Goal: Task Accomplishment & Management: Manage account settings

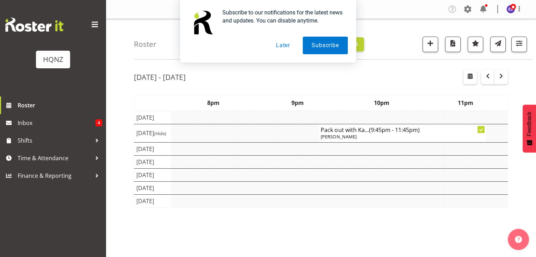
click at [285, 46] on button "Later" at bounding box center [283, 46] width 32 height 18
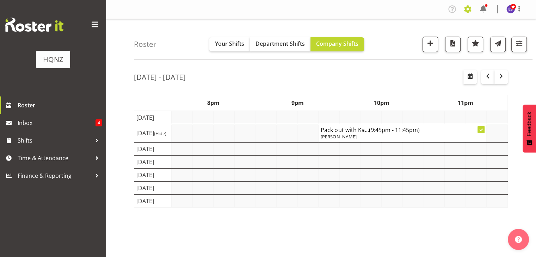
click at [465, 10] on span at bounding box center [467, 9] width 11 height 11
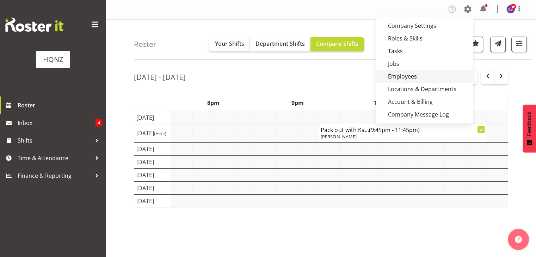
click at [418, 71] on link "Employees" at bounding box center [424, 76] width 98 height 13
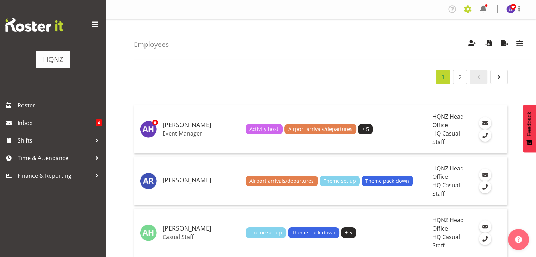
click at [467, 11] on span at bounding box center [467, 9] width 11 height 11
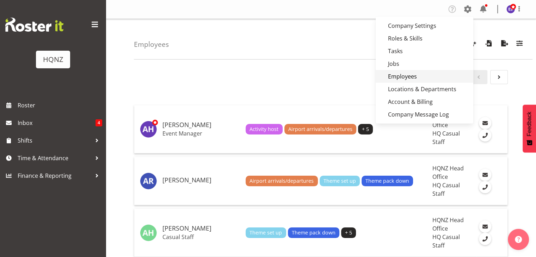
click at [437, 74] on link "Employees" at bounding box center [424, 76] width 98 height 13
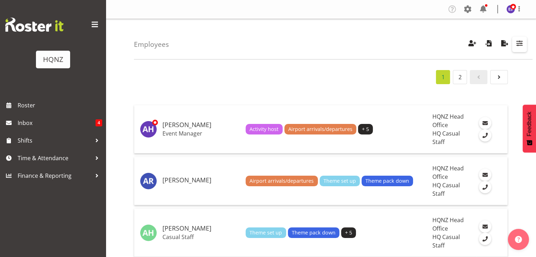
click at [516, 45] on span "button" at bounding box center [519, 43] width 9 height 9
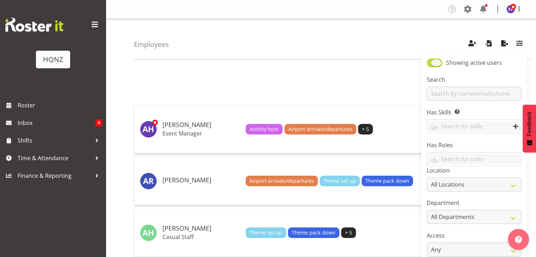
click at [431, 65] on span at bounding box center [433, 62] width 15 height 9
click at [431, 65] on input "Showing active users" at bounding box center [428, 63] width 5 height 5
checkbox input "false"
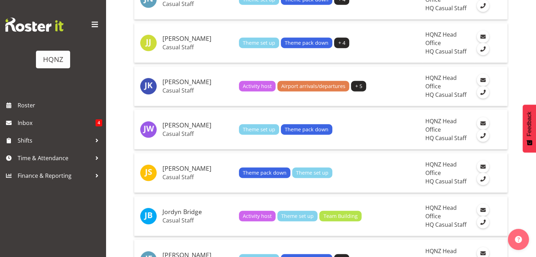
scroll to position [2036, 0]
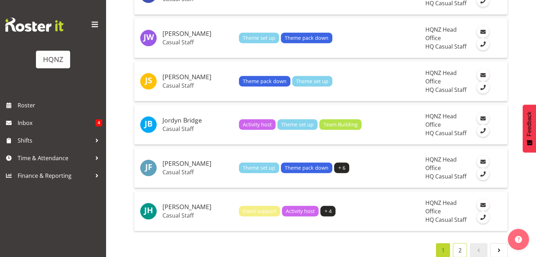
click at [457, 243] on link "2" at bounding box center [460, 250] width 14 height 14
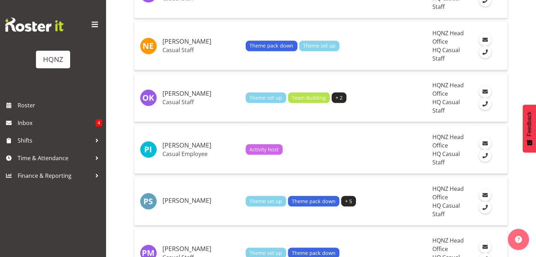
scroll to position [1274, 0]
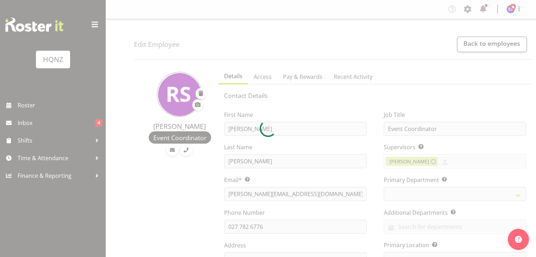
select select "TimelineWeek"
select select
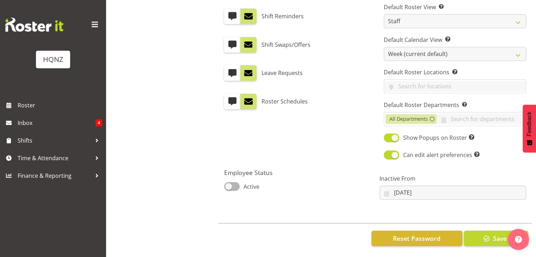
scroll to position [422, 0]
click at [236, 182] on span at bounding box center [231, 186] width 15 height 9
click at [229, 184] on input "Active" at bounding box center [226, 186] width 5 height 5
checkbox input "true"
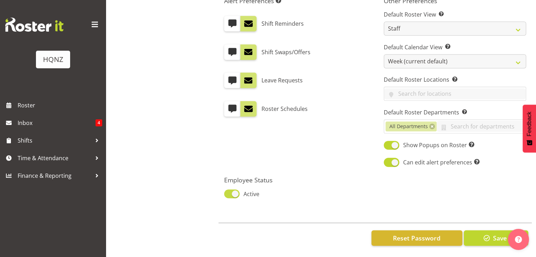
scroll to position [414, 0]
click at [492, 233] on span "Save" at bounding box center [499, 237] width 14 height 9
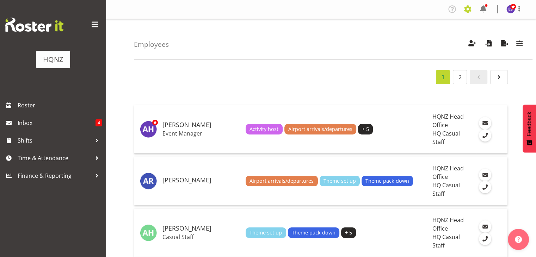
click at [466, 8] on span at bounding box center [467, 9] width 11 height 11
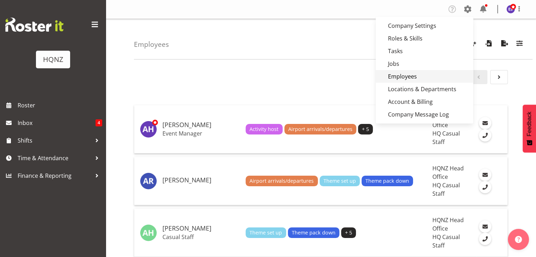
click at [423, 73] on link "Employees" at bounding box center [424, 76] width 98 height 13
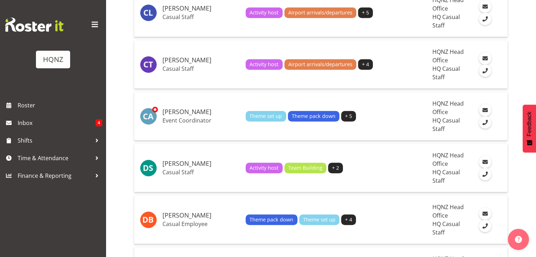
scroll to position [529, 0]
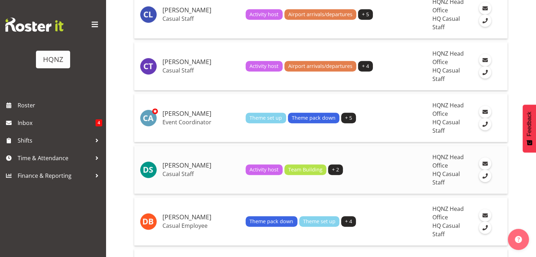
click at [190, 146] on td "[PERSON_NAME] Casual Staff" at bounding box center [201, 170] width 83 height 48
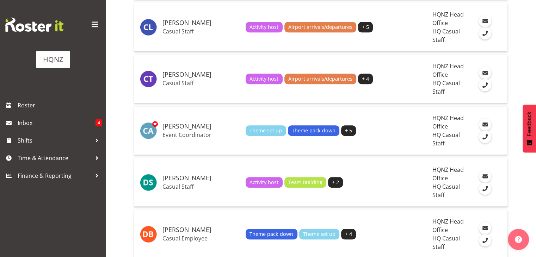
scroll to position [515, 0]
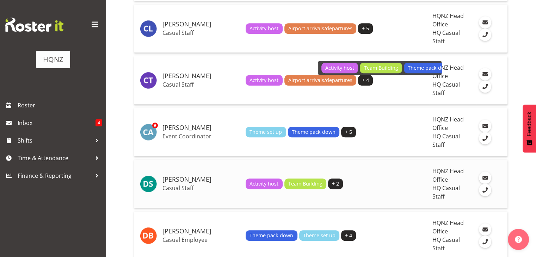
click at [332, 180] on span "+ 2" at bounding box center [335, 184] width 7 height 8
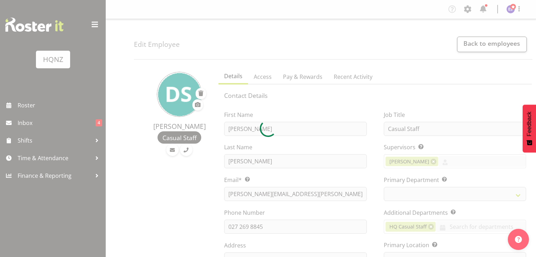
select select "TimelineWeek"
select select
select select "TimelineWeek"
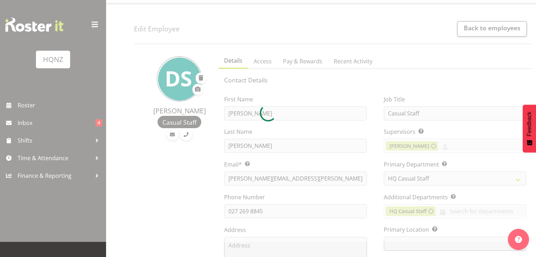
select select
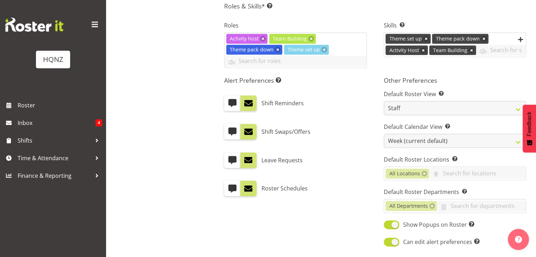
scroll to position [322, 0]
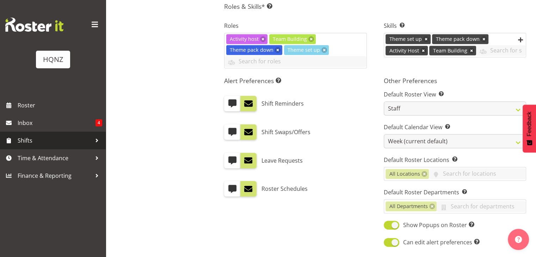
click at [46, 142] on span "Shifts" at bounding box center [55, 140] width 74 height 11
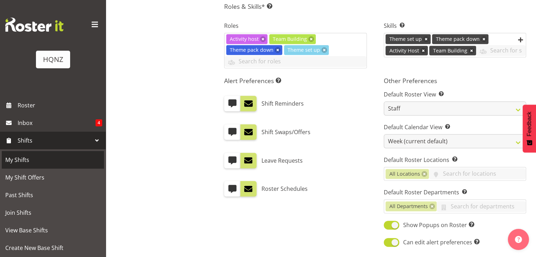
click at [33, 159] on span "My Shifts" at bounding box center [52, 160] width 95 height 11
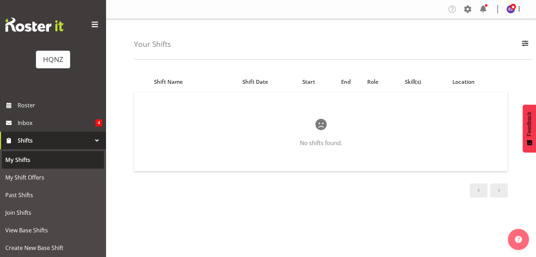
click at [50, 161] on span "My Shifts" at bounding box center [52, 160] width 95 height 11
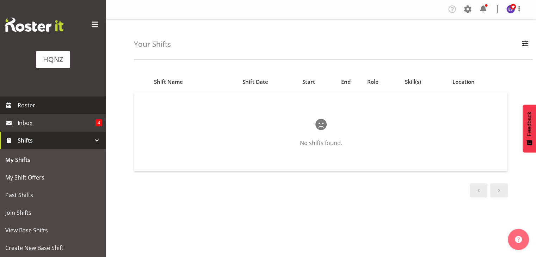
click at [43, 106] on span "Roster" at bounding box center [60, 105] width 85 height 11
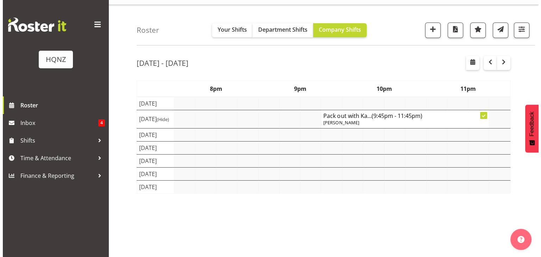
scroll to position [1, 0]
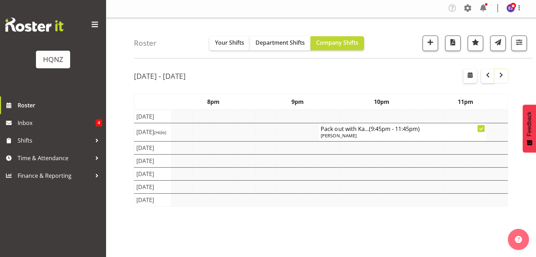
click at [502, 74] on span "button" at bounding box center [501, 75] width 8 height 8
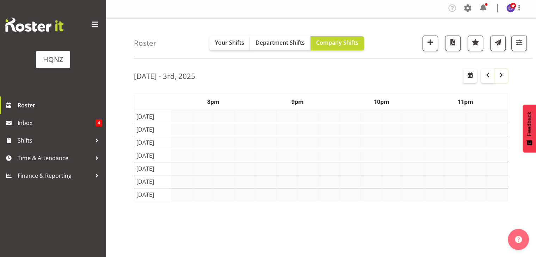
click at [502, 74] on span "button" at bounding box center [501, 75] width 8 height 8
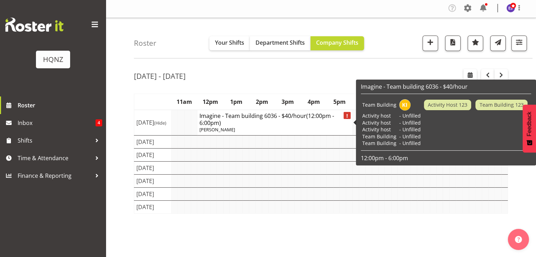
click at [254, 119] on h4 "Imagine - Team building 6036 - $40/hour (12:00pm - 6:00pm)" at bounding box center [274, 119] width 150 height 14
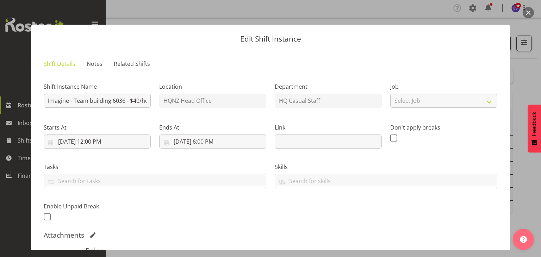
click at [254, 119] on div "Ends At 9/4/2025, 6:00 PM January February March April May June July August Sep…" at bounding box center [213, 132] width 116 height 39
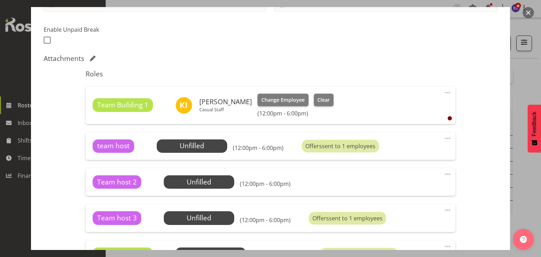
scroll to position [177, 0]
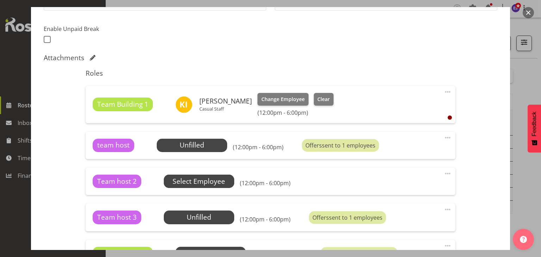
click at [0, 0] on span "Select Employee" at bounding box center [0, 0] width 0 height 0
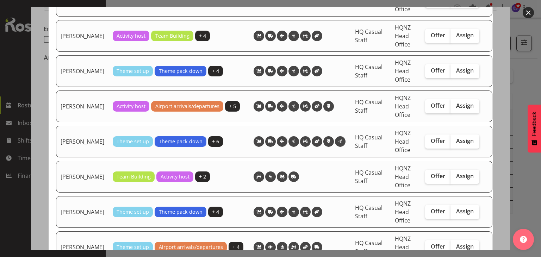
scroll to position [1116, 0]
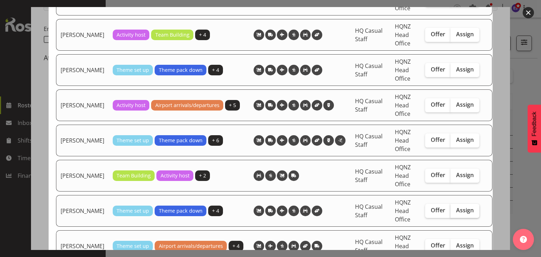
click at [456, 208] on span "Assign" at bounding box center [465, 210] width 18 height 7
click at [455, 208] on input "Assign" at bounding box center [452, 210] width 5 height 5
checkbox input "true"
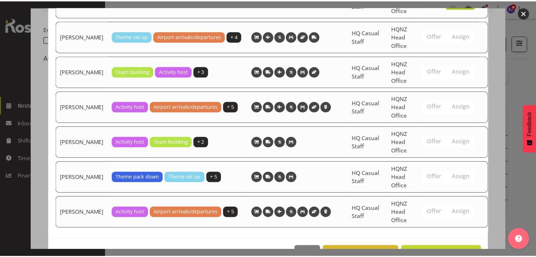
scroll to position [1344, 0]
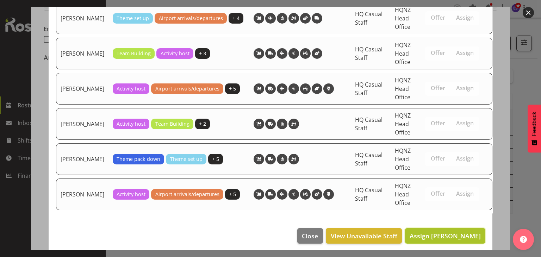
click at [445, 233] on span "Assign Rebecca Shaw" at bounding box center [445, 236] width 71 height 8
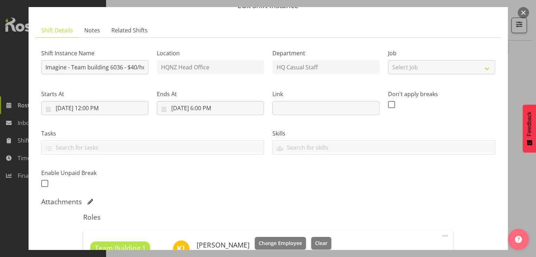
scroll to position [77, 0]
click at [521, 14] on button "button" at bounding box center [522, 12] width 11 height 11
